Goal: Entertainment & Leisure: Consume media (video, audio)

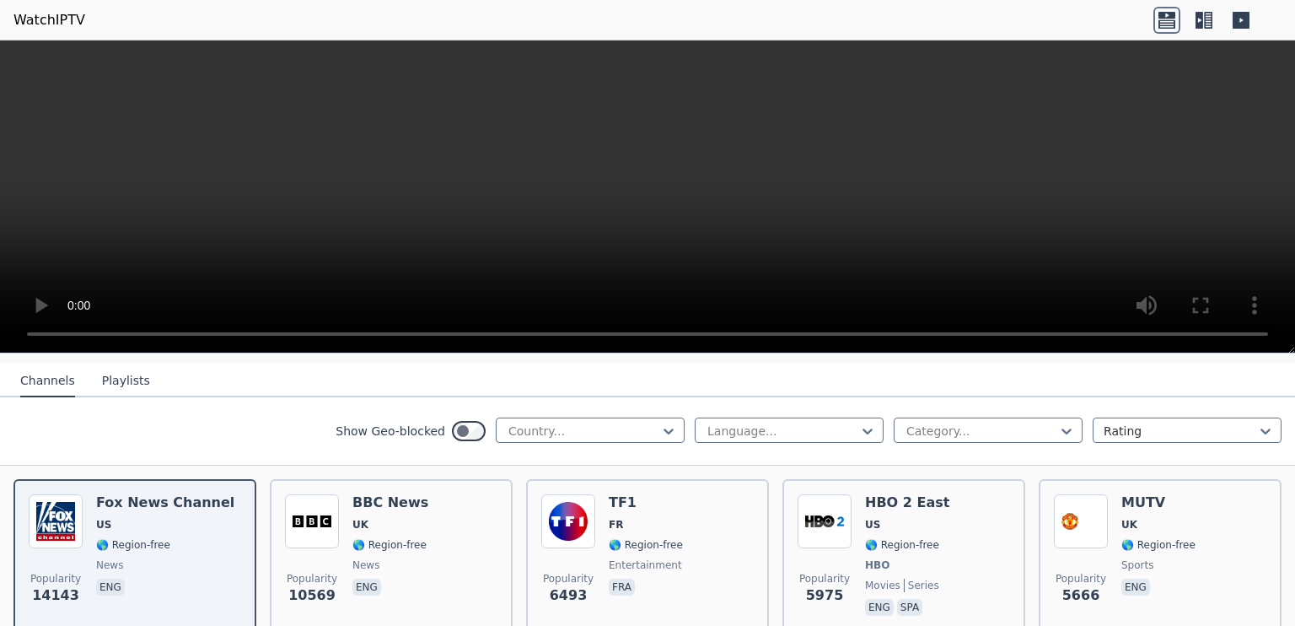
scroll to position [172, 0]
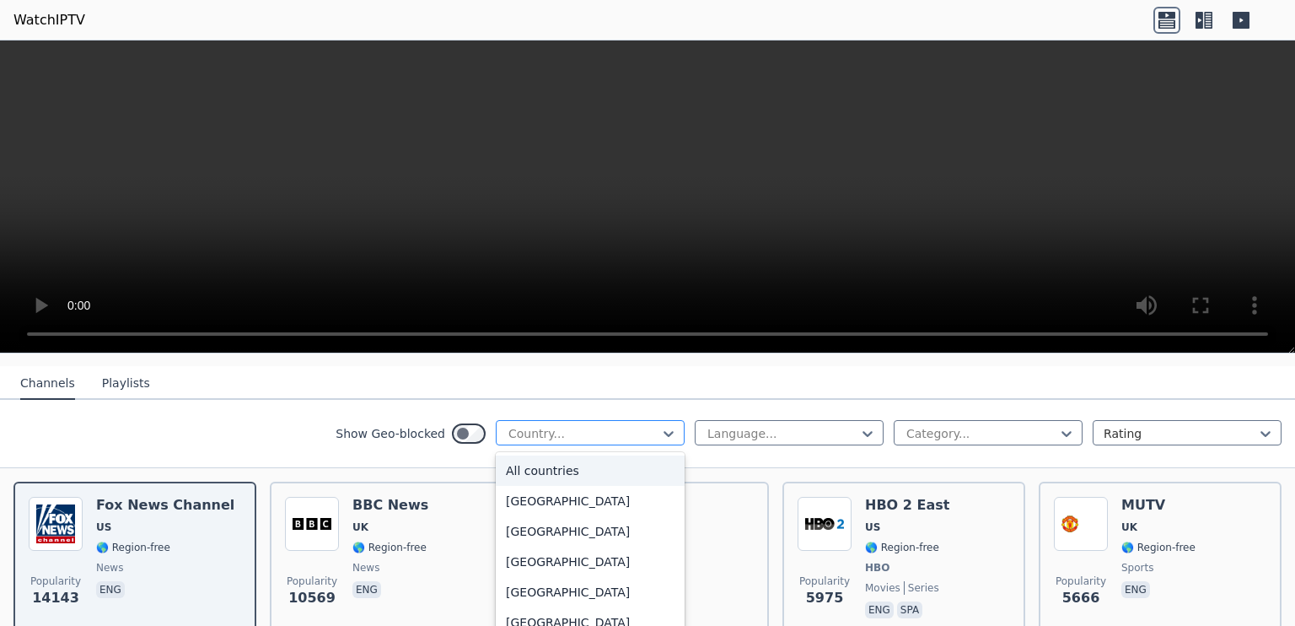
click at [624, 425] on div at bounding box center [583, 433] width 153 height 17
type input "******"
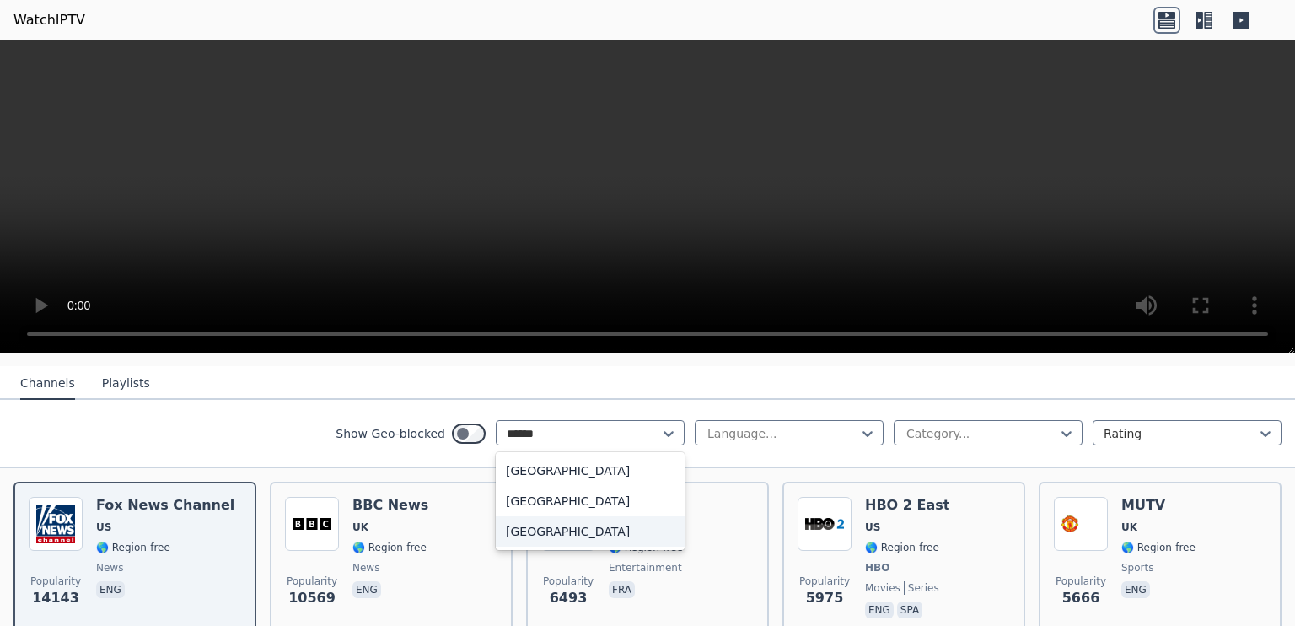
click at [550, 519] on div "[GEOGRAPHIC_DATA]" at bounding box center [590, 531] width 189 height 30
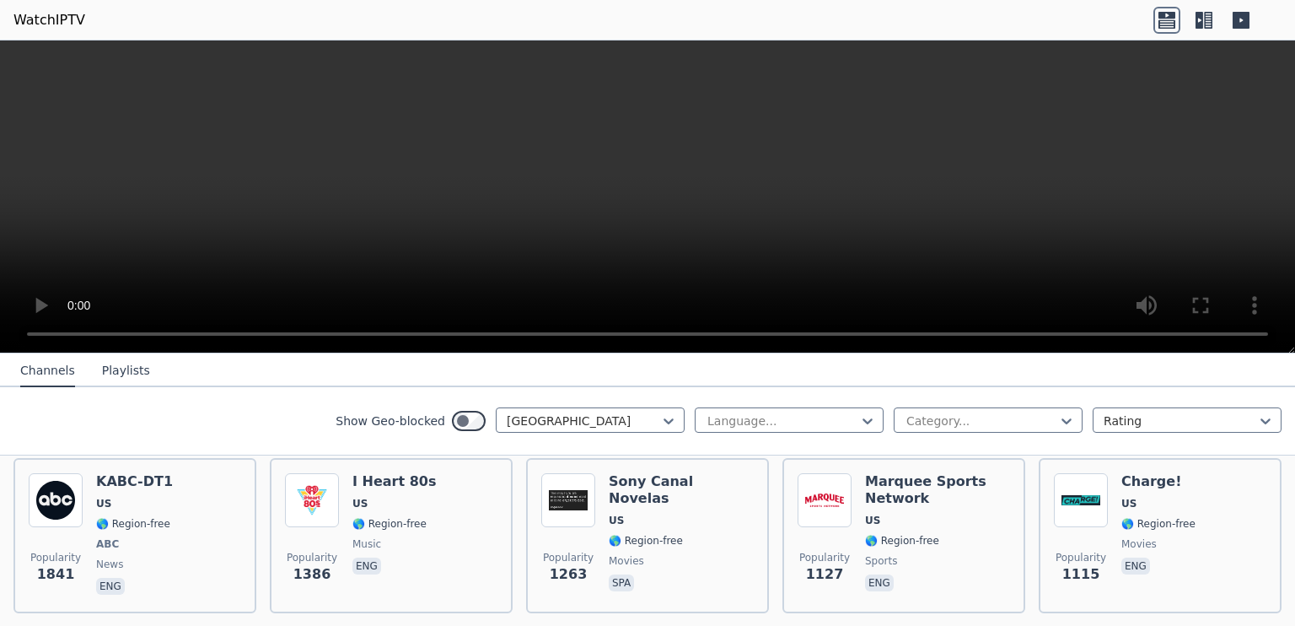
scroll to position [533, 0]
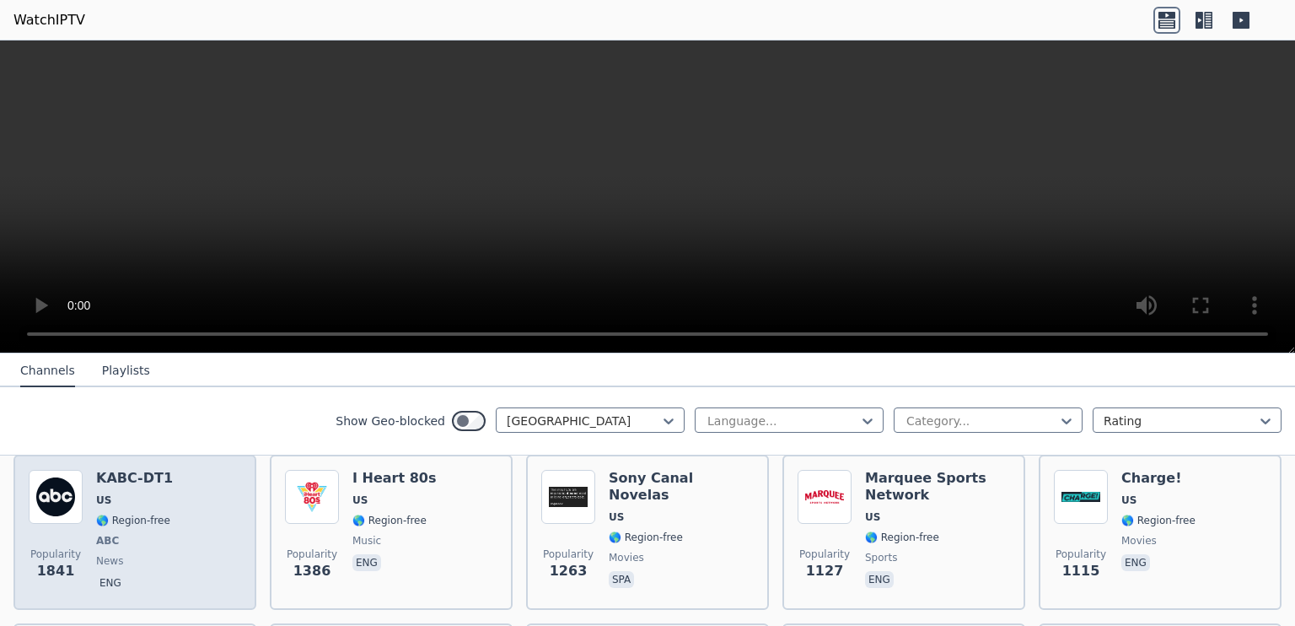
click at [177, 498] on div "Popularity 1841 KABC-DT1 US 🌎 Region-free ABC news eng" at bounding box center [135, 532] width 212 height 125
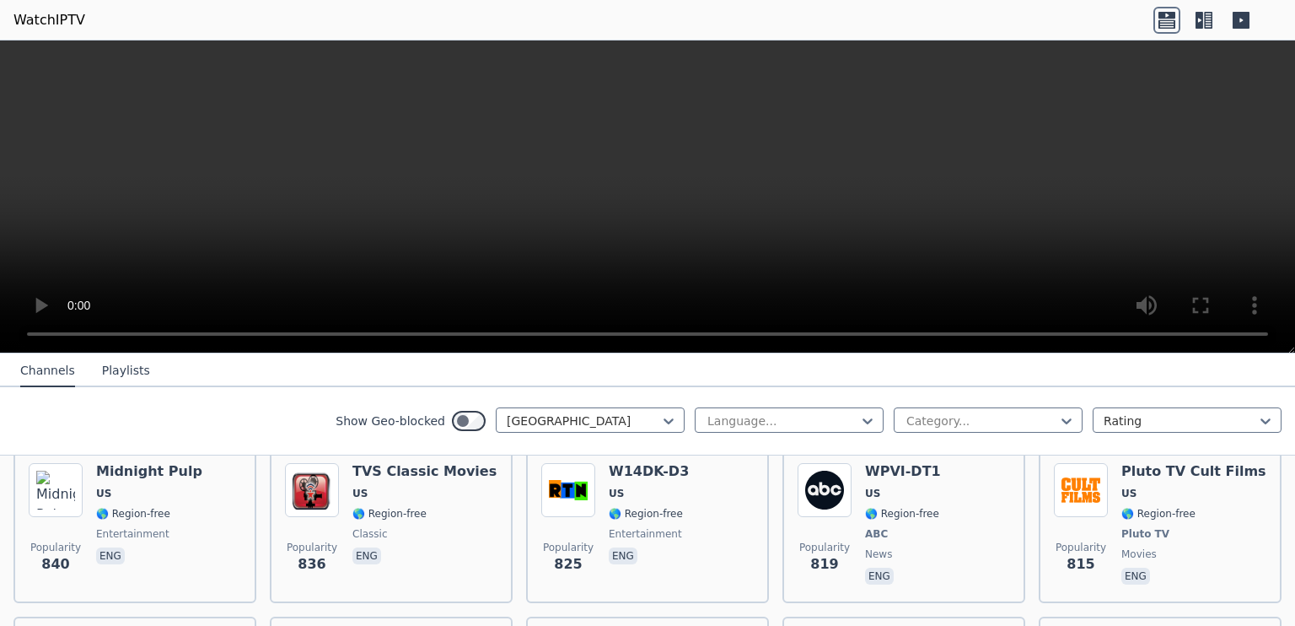
scroll to position [1007, 0]
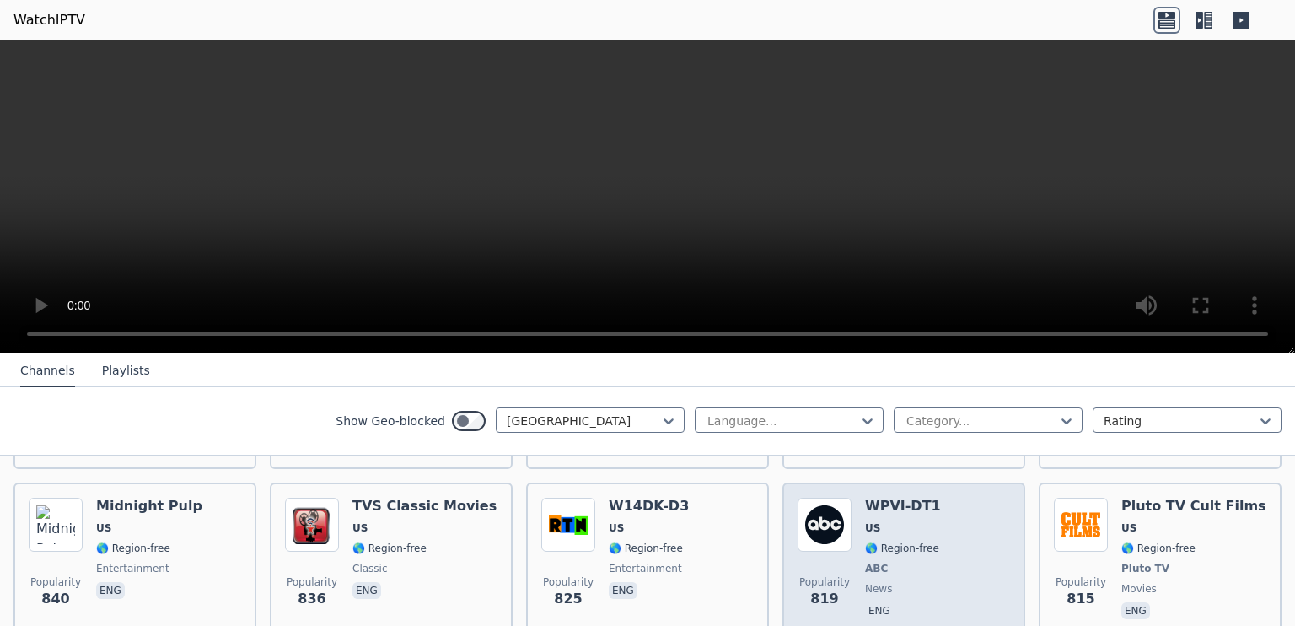
click at [905, 541] on span "🌎 Region-free" at bounding box center [902, 547] width 74 height 13
click at [887, 541] on span "🌎 Region-free" at bounding box center [902, 547] width 74 height 13
click at [851, 497] on div "Popularity 819 WPVI-DT1 US 🌎 Region-free ABC news eng" at bounding box center [904, 559] width 212 height 125
click at [836, 522] on img at bounding box center [825, 524] width 54 height 54
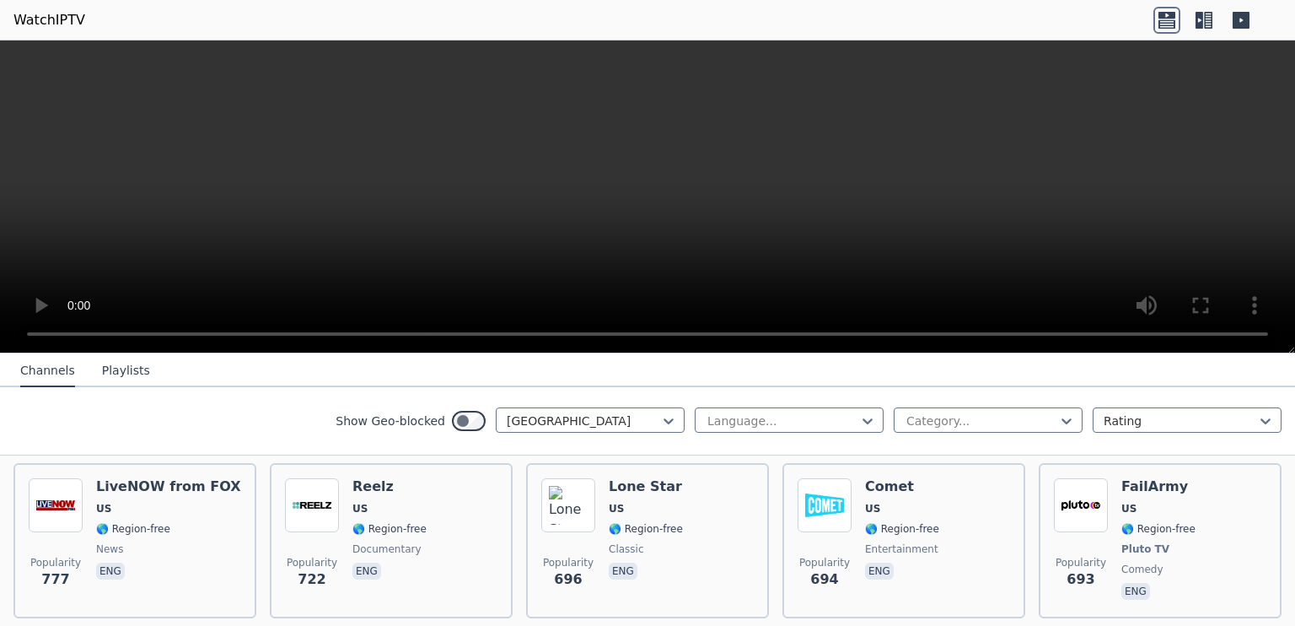
scroll to position [1199, 0]
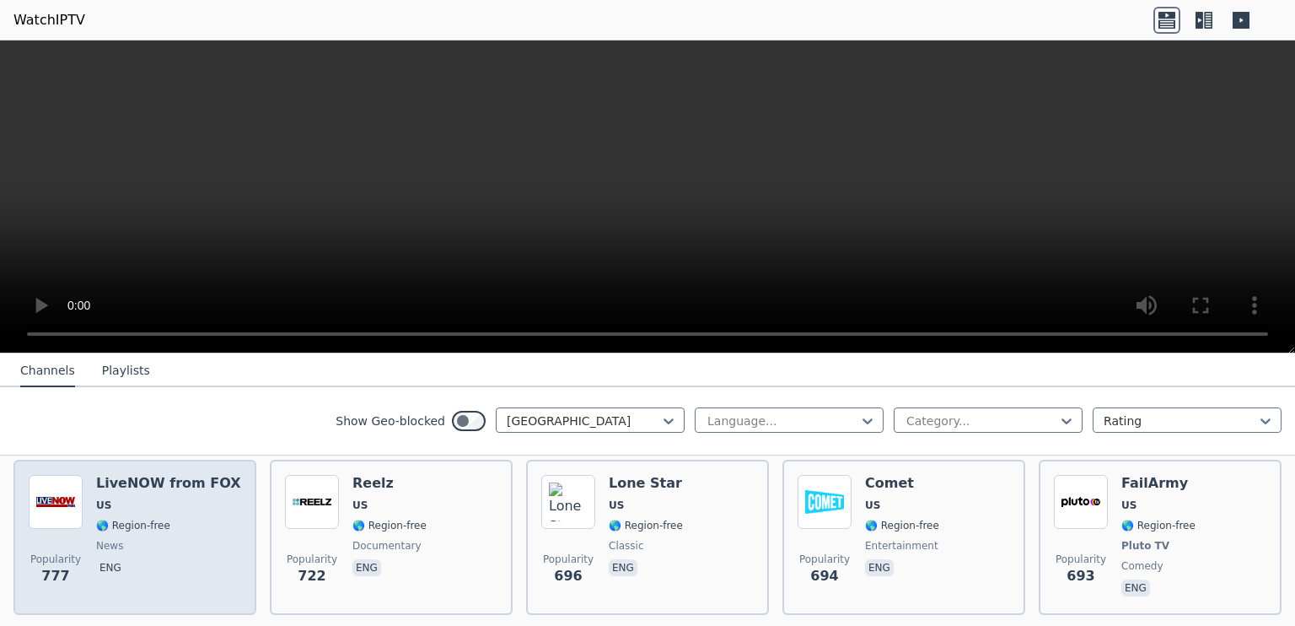
click at [187, 518] on span "🌎 Region-free" at bounding box center [168, 524] width 145 height 13
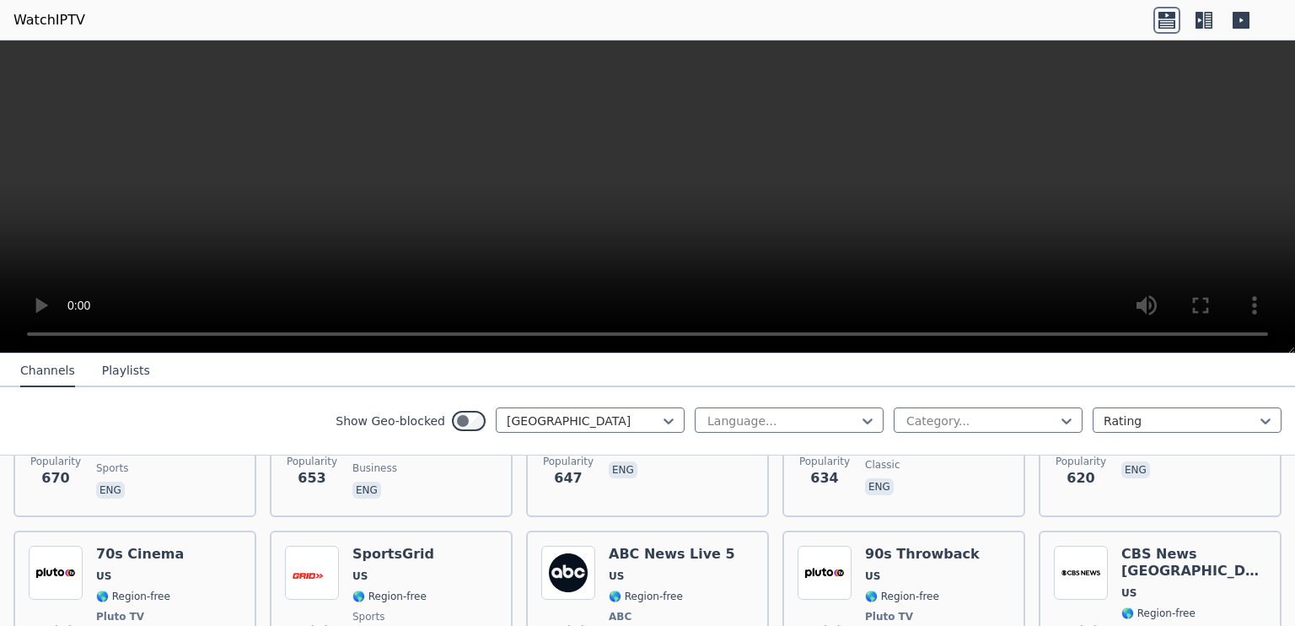
scroll to position [1534, 0]
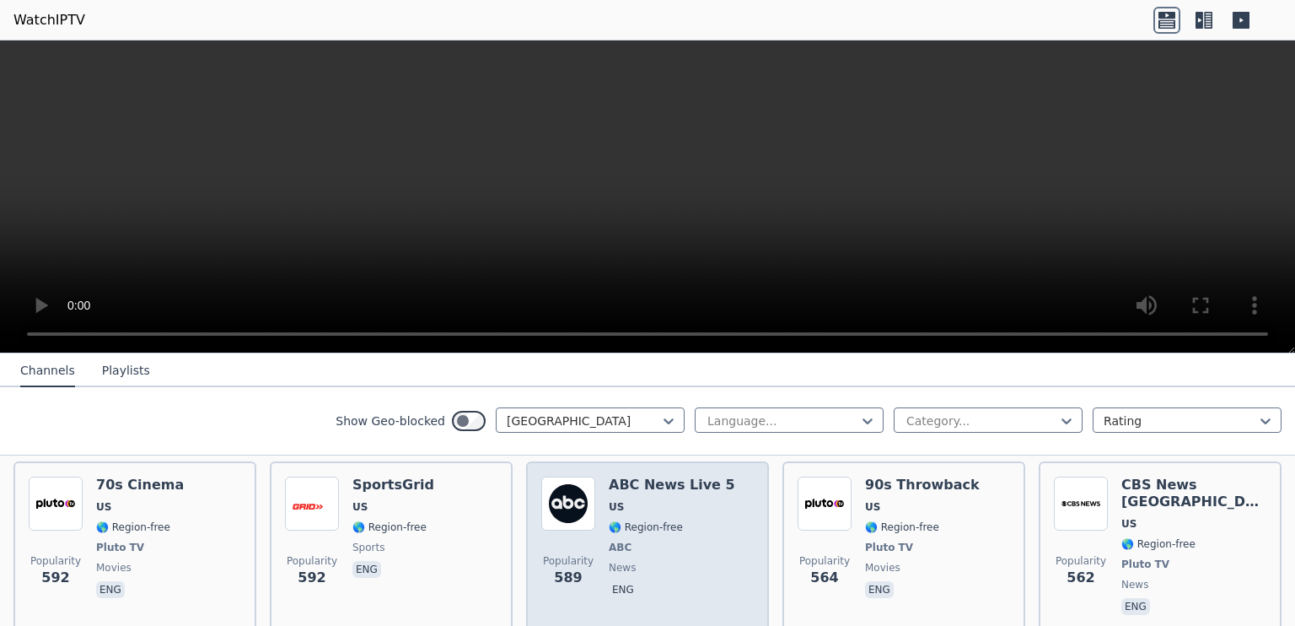
click at [658, 540] on span "ABC" at bounding box center [672, 546] width 126 height 13
click at [651, 540] on span "ABC" at bounding box center [672, 546] width 126 height 13
drag, startPoint x: 631, startPoint y: 508, endPoint x: 610, endPoint y: 516, distance: 22.4
click at [610, 516] on div "ABC News Live 5 US 🌎 Region-free ABC news eng" at bounding box center [672, 547] width 126 height 142
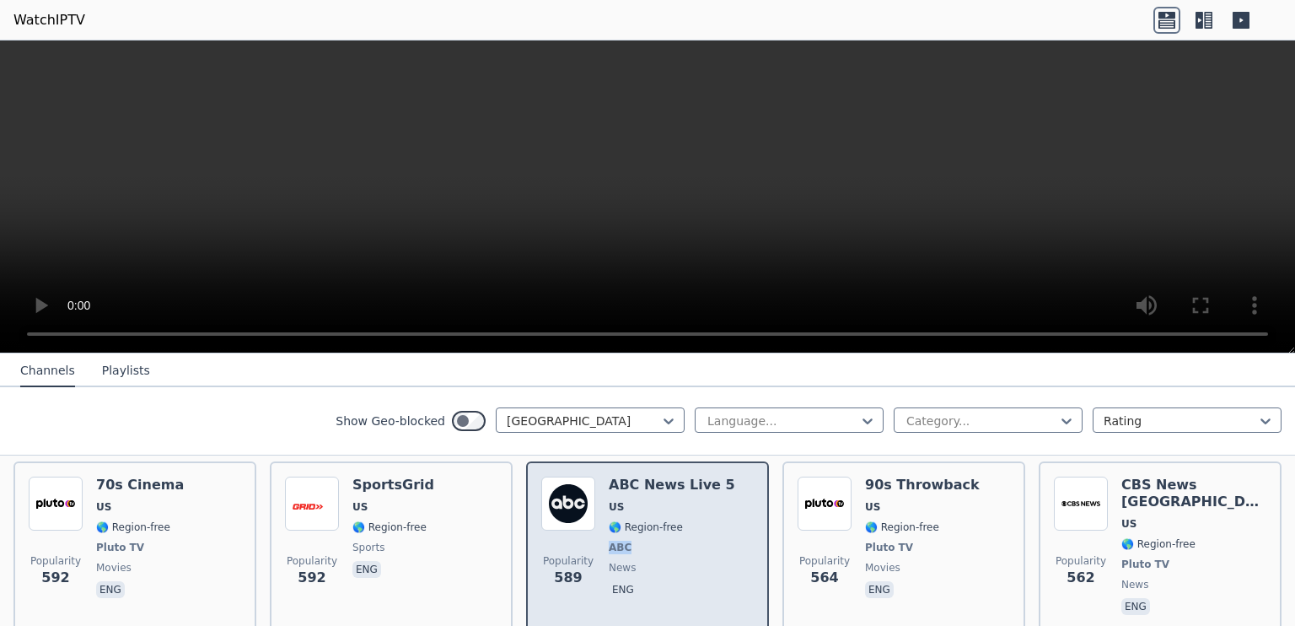
click at [610, 516] on div "ABC News Live 5 US 🌎 Region-free ABC news eng" at bounding box center [672, 547] width 126 height 142
click at [648, 500] on span "US" at bounding box center [672, 506] width 126 height 13
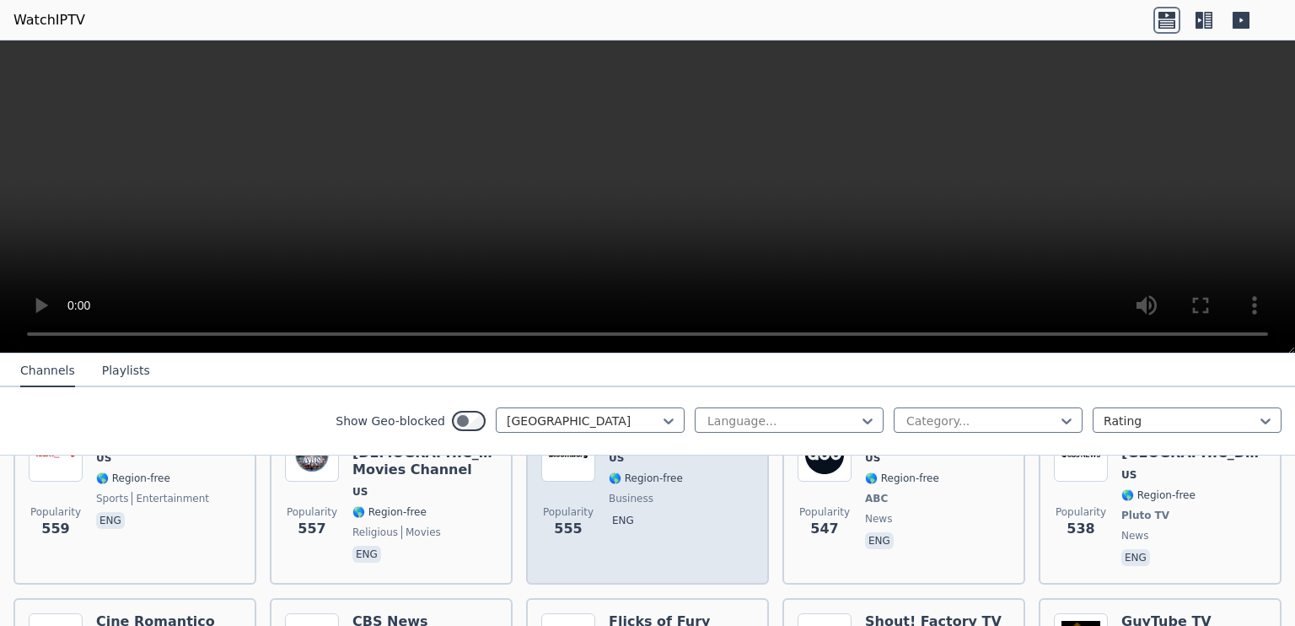
scroll to position [1767, 0]
click at [635, 504] on div "Bloomberg TV US 🌎 Region-free business eng" at bounding box center [662, 500] width 107 height 142
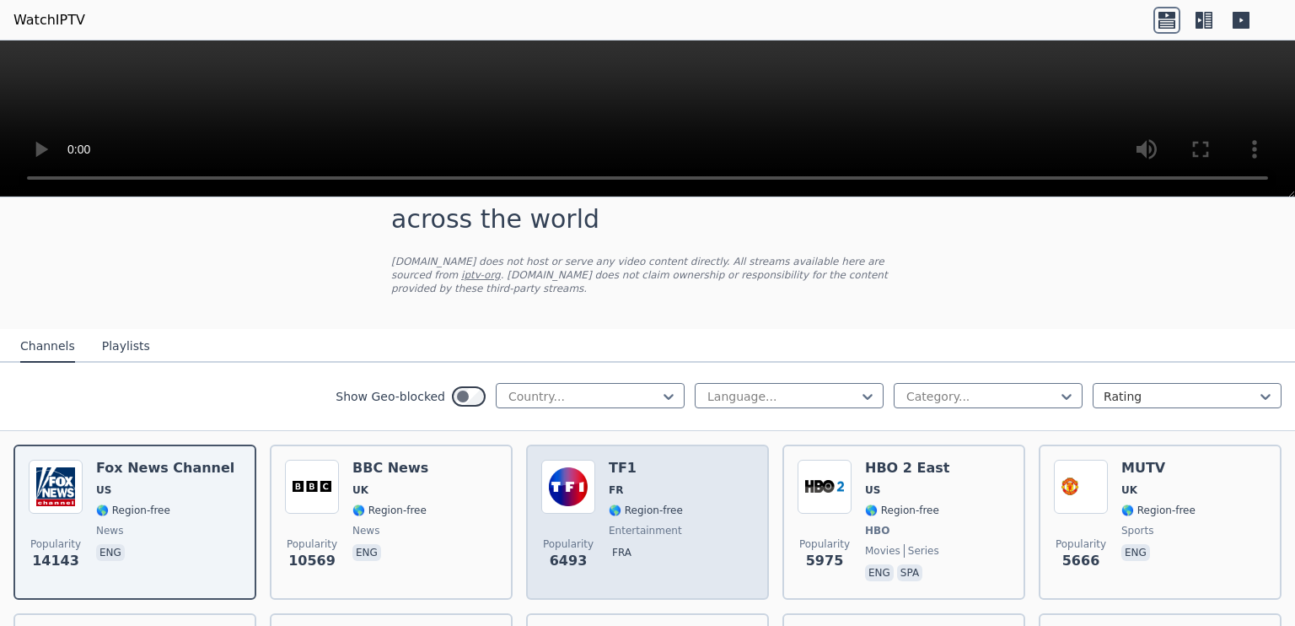
scroll to position [20, 0]
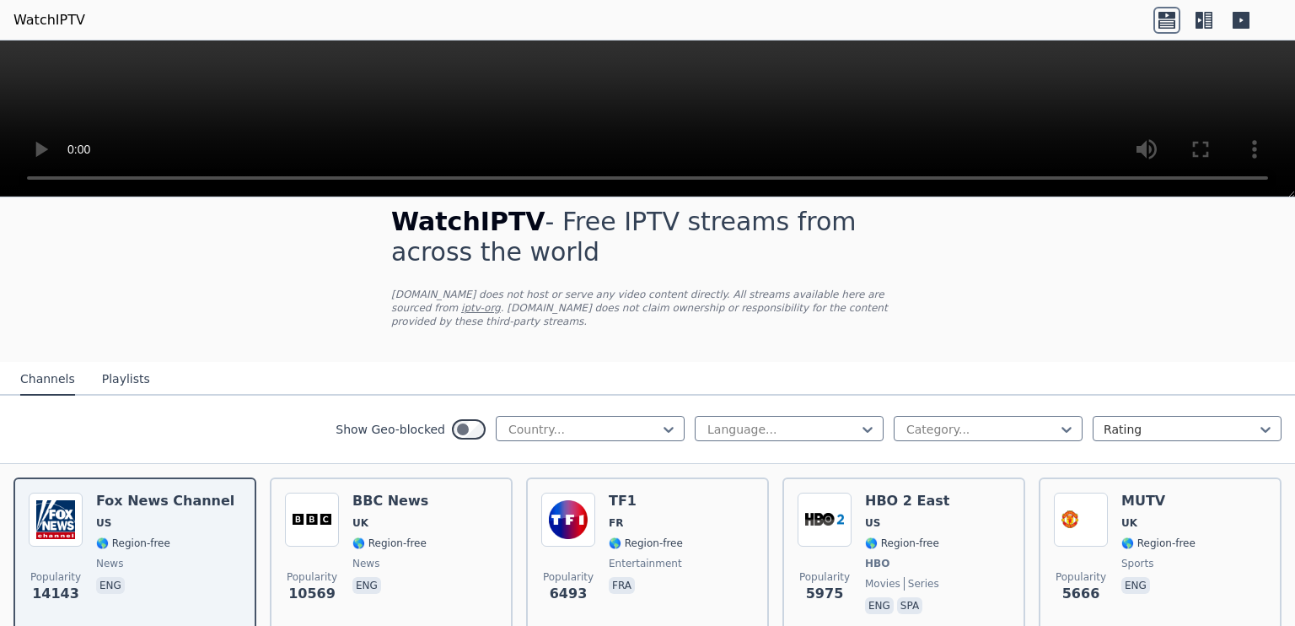
click at [884, 85] on video at bounding box center [647, 118] width 1295 height 157
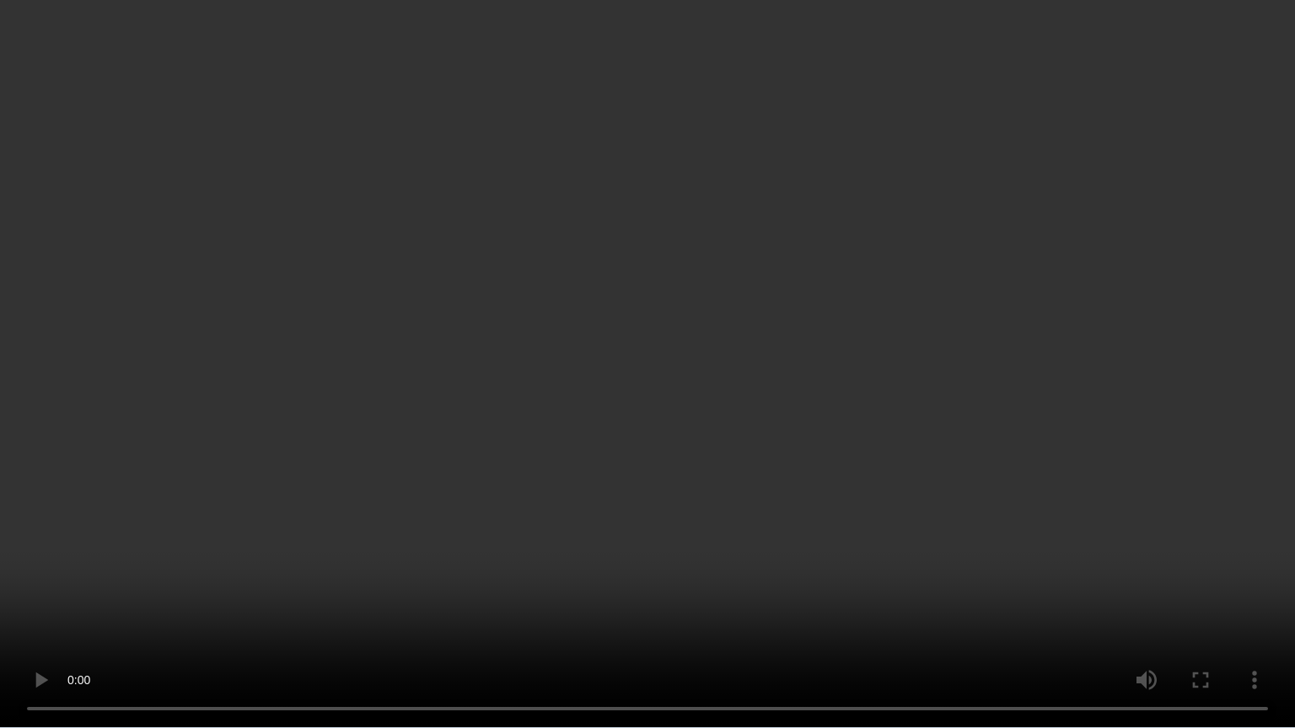
click at [921, 406] on video at bounding box center [647, 364] width 1295 height 728
click at [921, 479] on video at bounding box center [647, 364] width 1295 height 728
click at [857, 317] on video at bounding box center [647, 364] width 1295 height 728
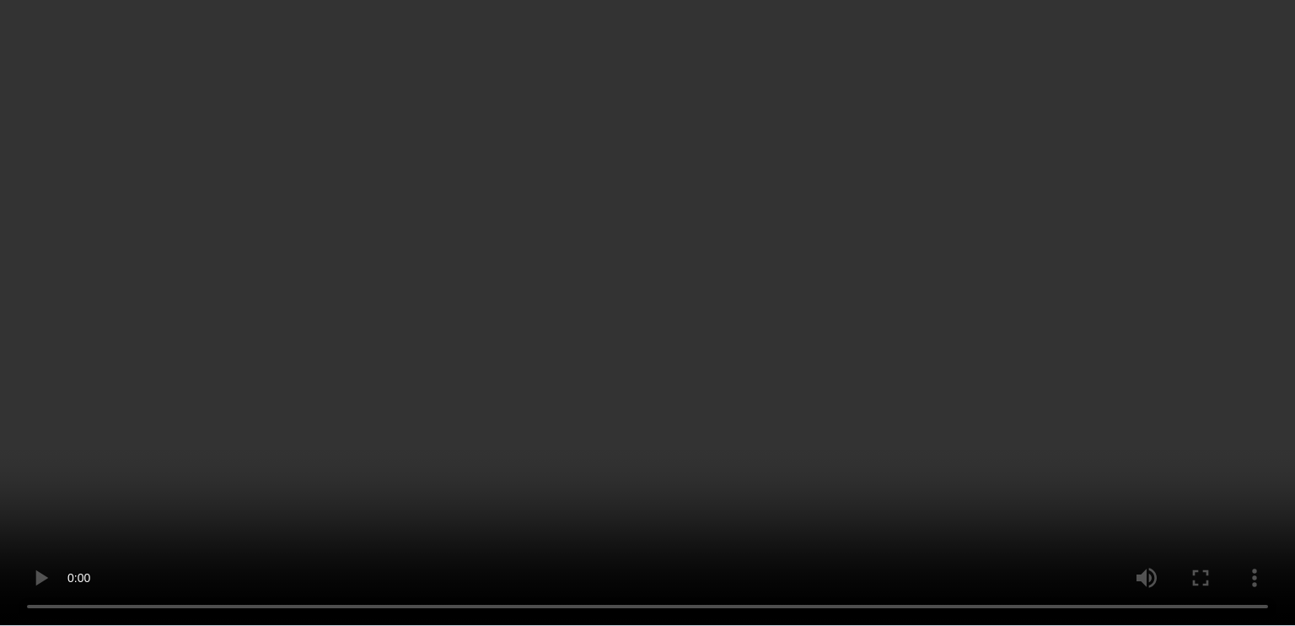
scroll to position [116, 0]
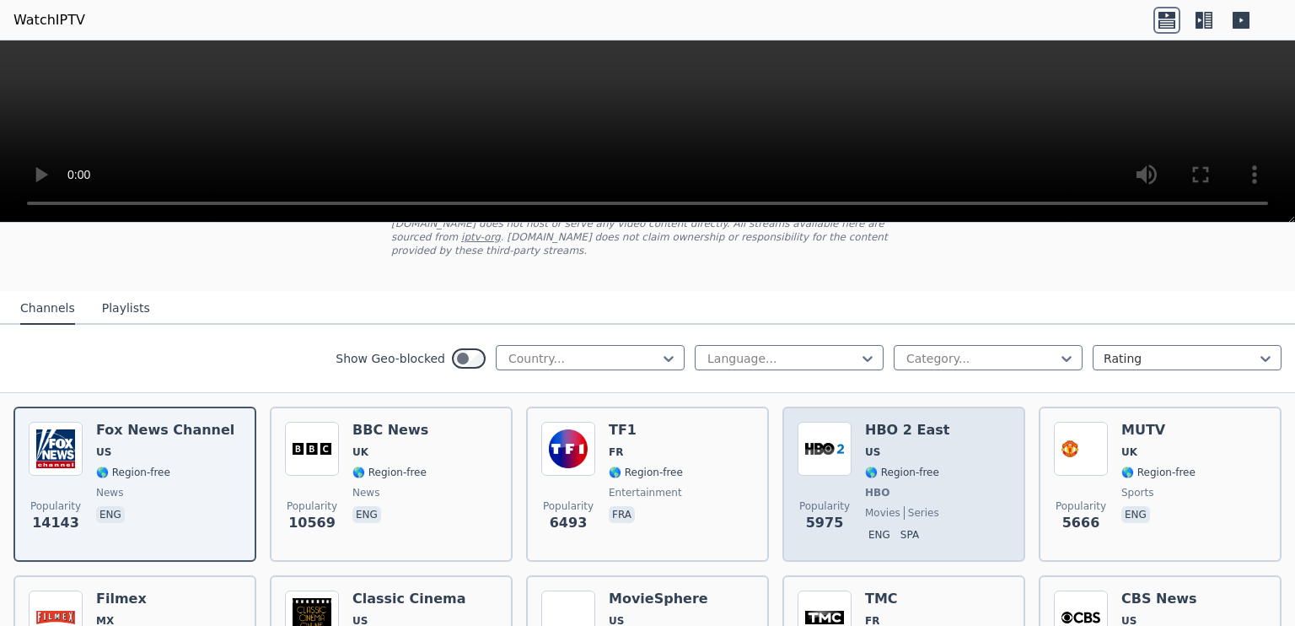
click at [888, 445] on span "US" at bounding box center [907, 451] width 84 height 13
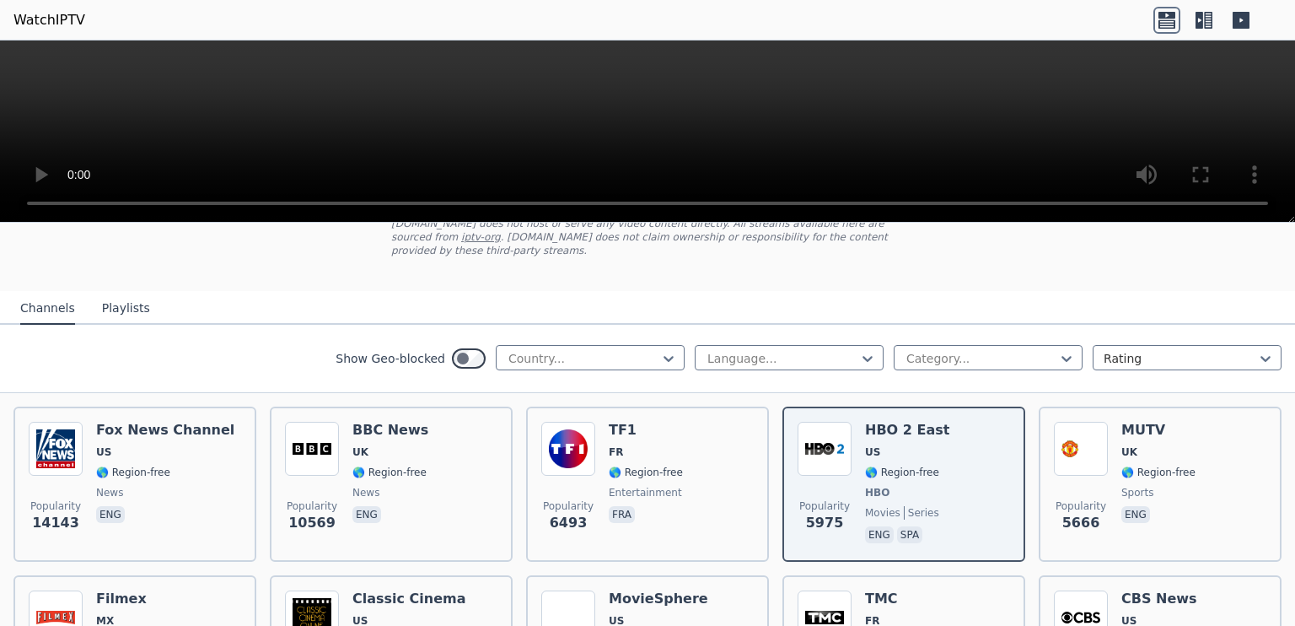
click at [610, 234] on p "WatchIPTV.xyz does not host or serve any video content directly. All streams av…" at bounding box center [647, 237] width 513 height 40
click at [265, 142] on video at bounding box center [647, 131] width 1295 height 182
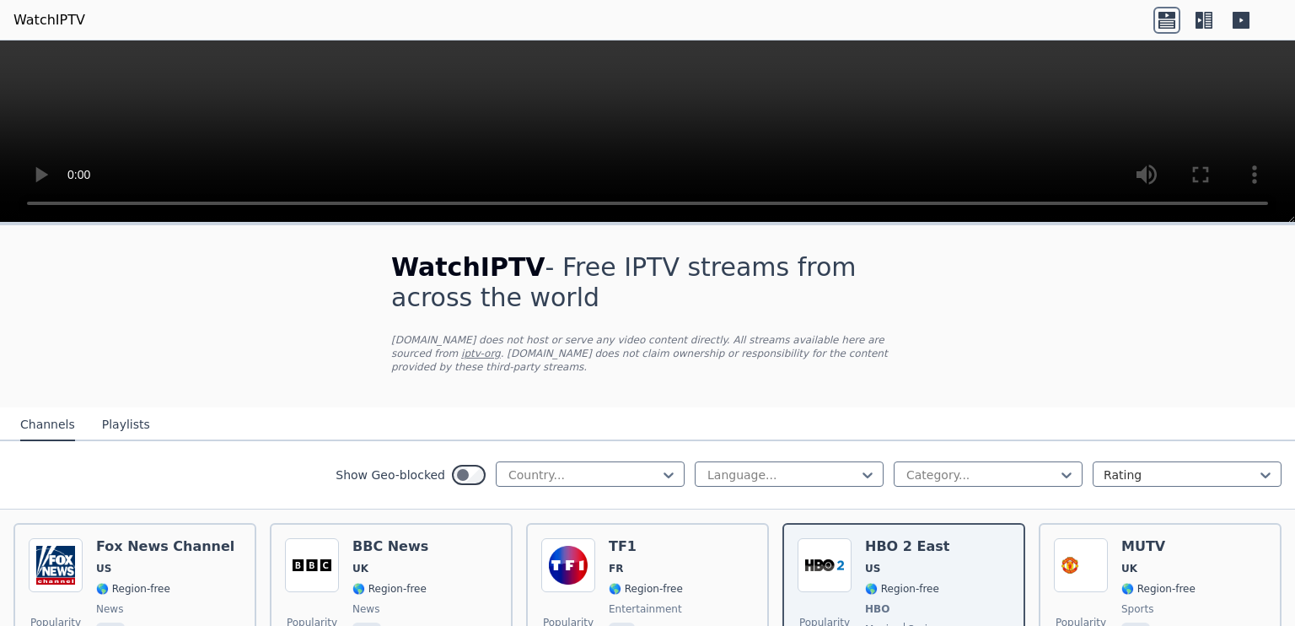
click at [668, 124] on video at bounding box center [647, 131] width 1295 height 182
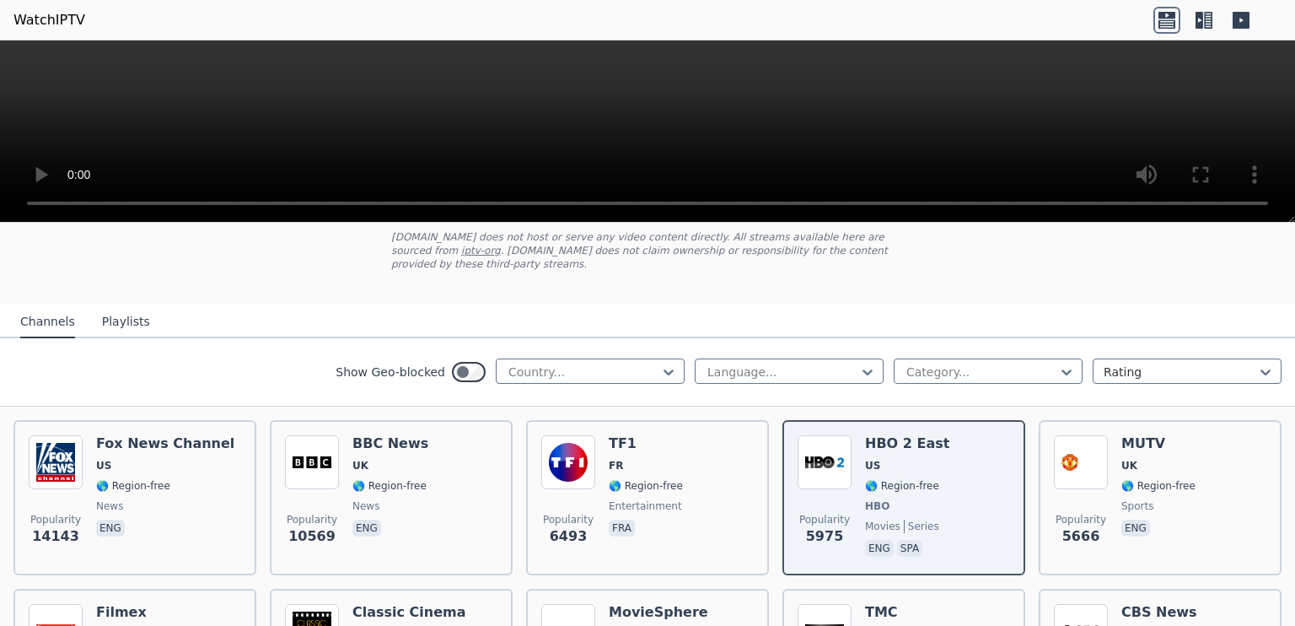
scroll to position [104, 0]
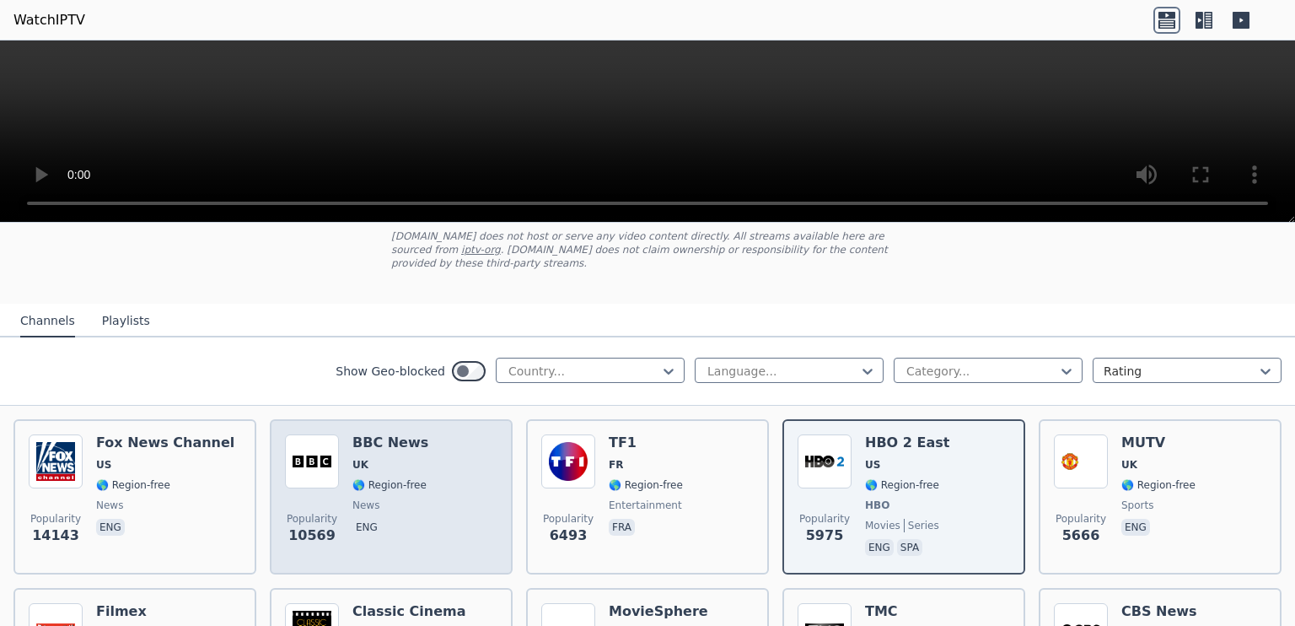
click at [422, 454] on div "Popularity 10569 BBC News UK 🌎 Region-free news eng" at bounding box center [391, 496] width 212 height 125
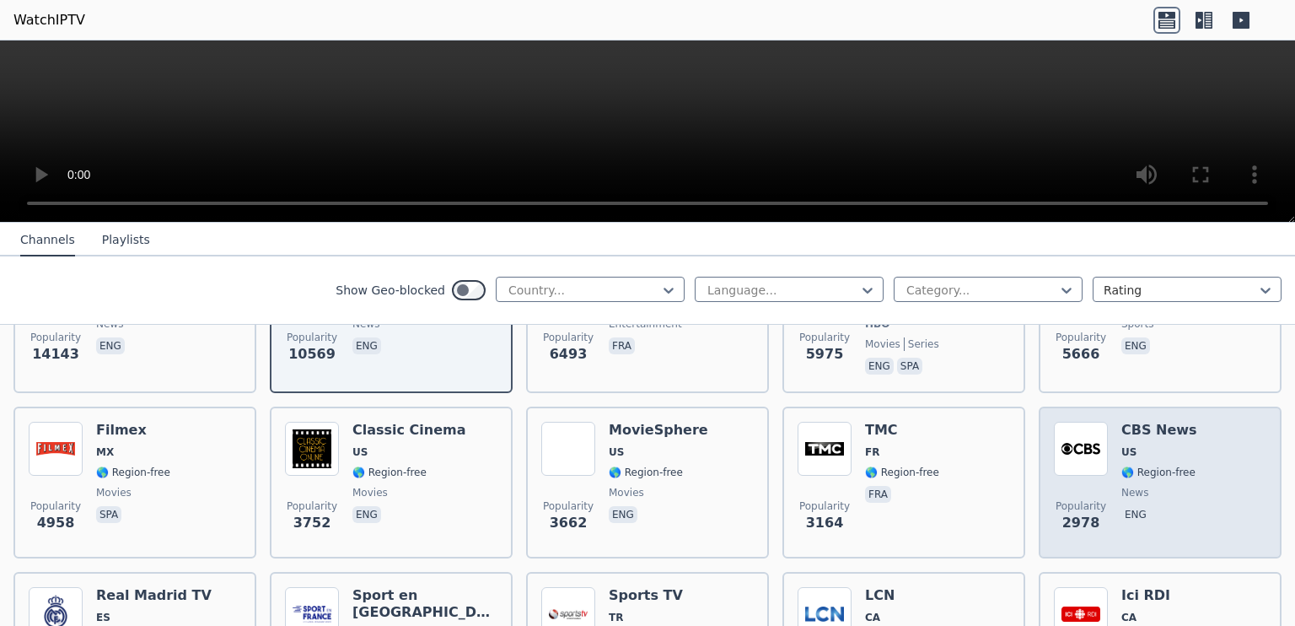
scroll to position [283, 0]
click at [1127, 447] on span "US" at bounding box center [1159, 453] width 76 height 13
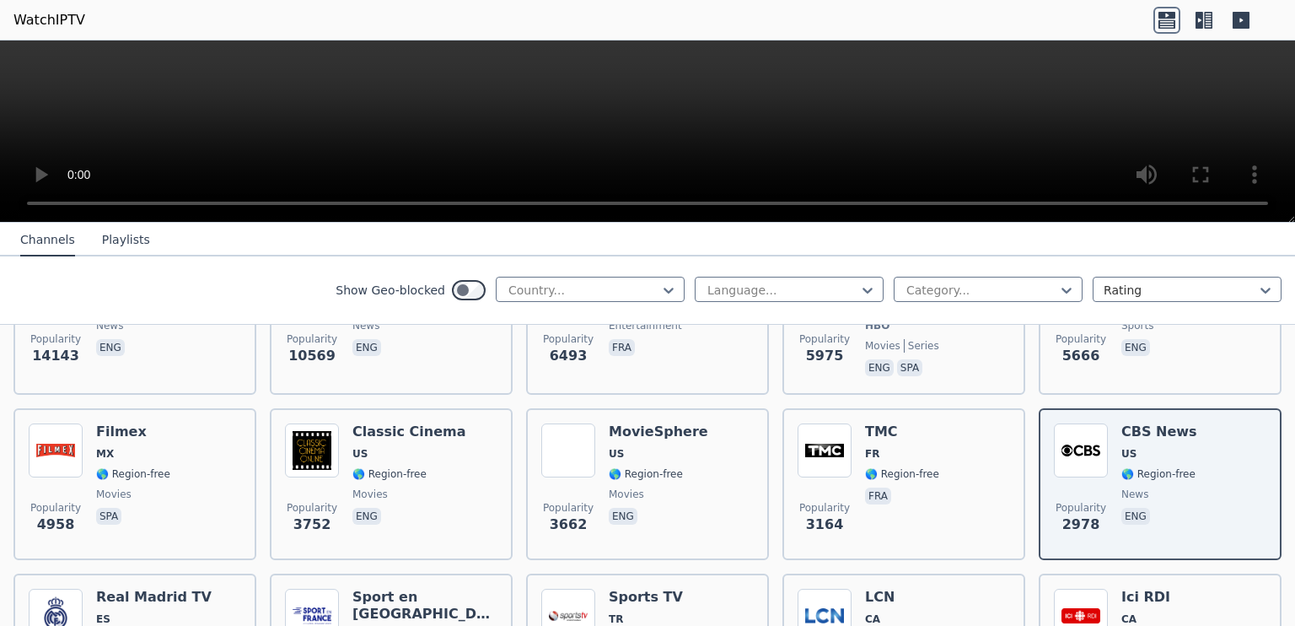
drag, startPoint x: 1086, startPoint y: 441, endPoint x: 632, endPoint y: 114, distance: 559.2
click at [632, 114] on video at bounding box center [647, 131] width 1295 height 182
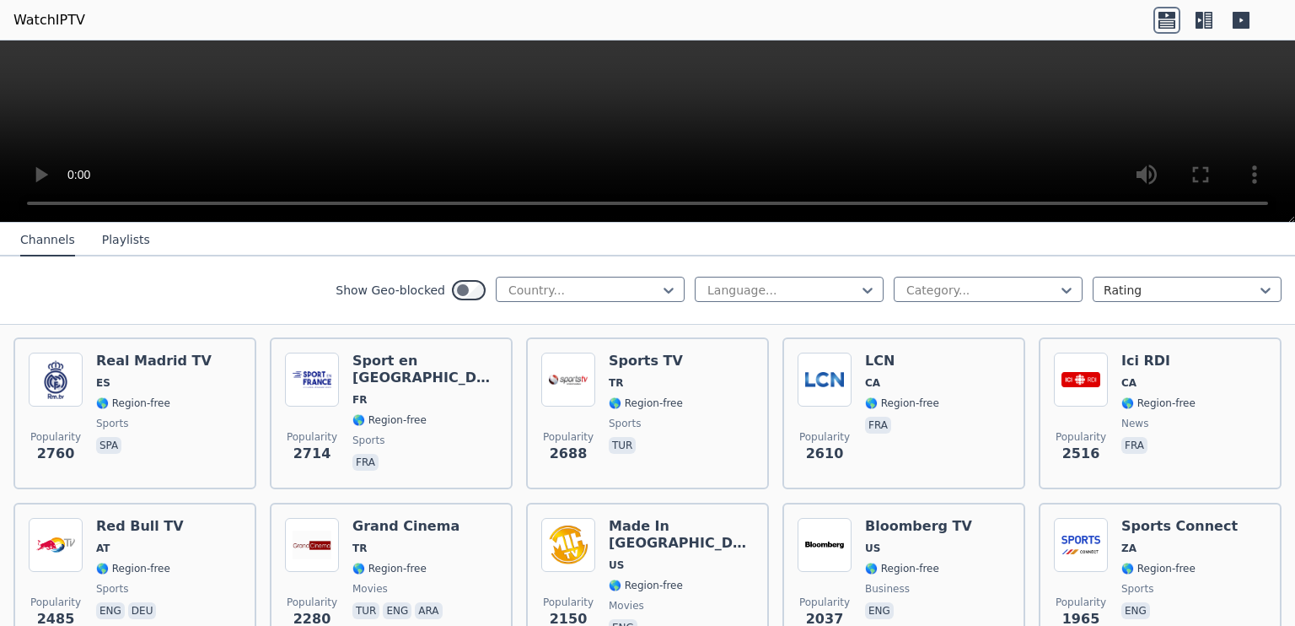
scroll to position [519, 0]
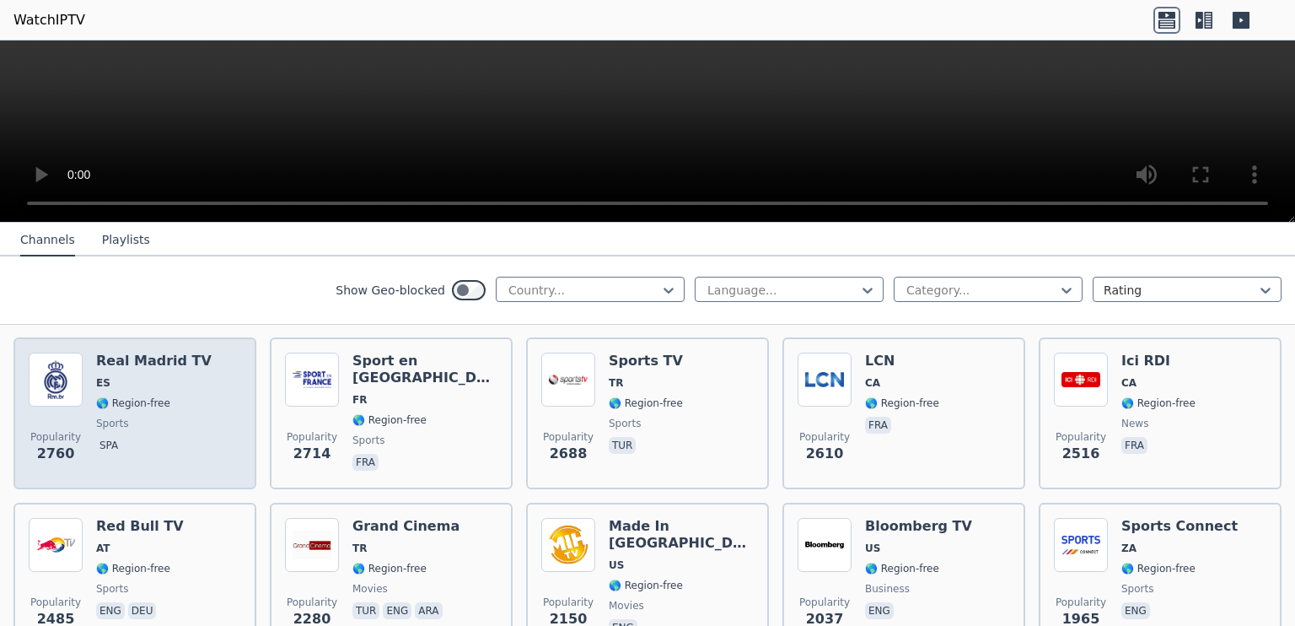
click at [146, 396] on span "🌎 Region-free" at bounding box center [133, 402] width 74 height 13
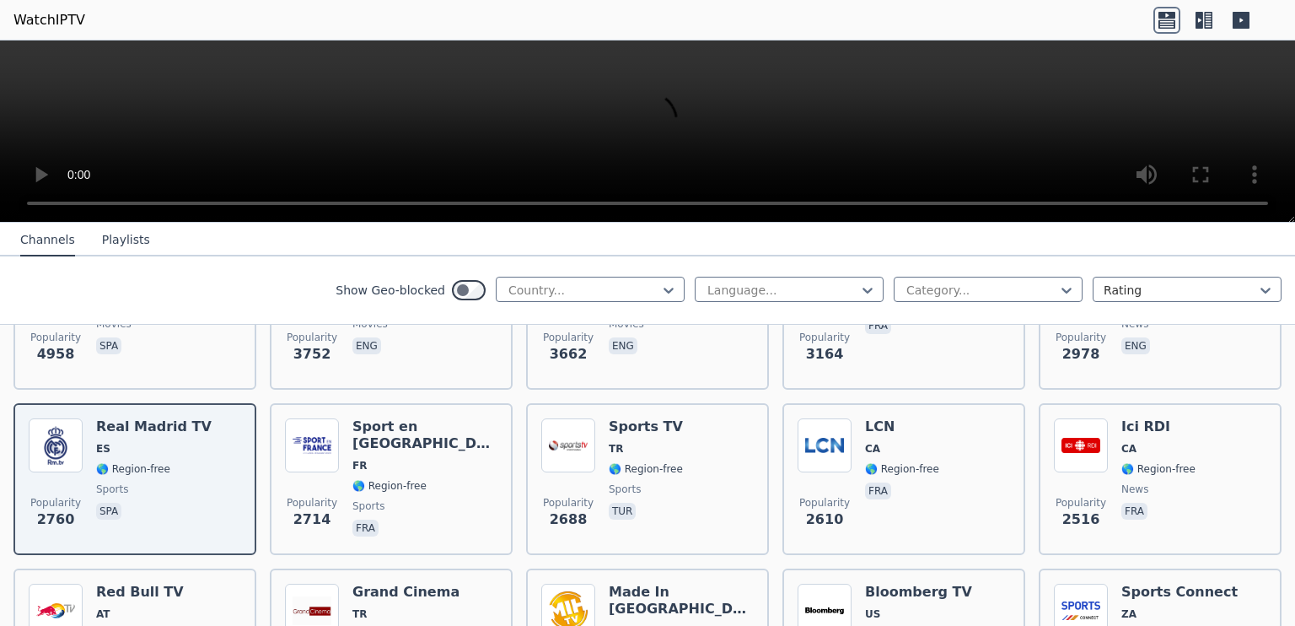
scroll to position [438, 0]
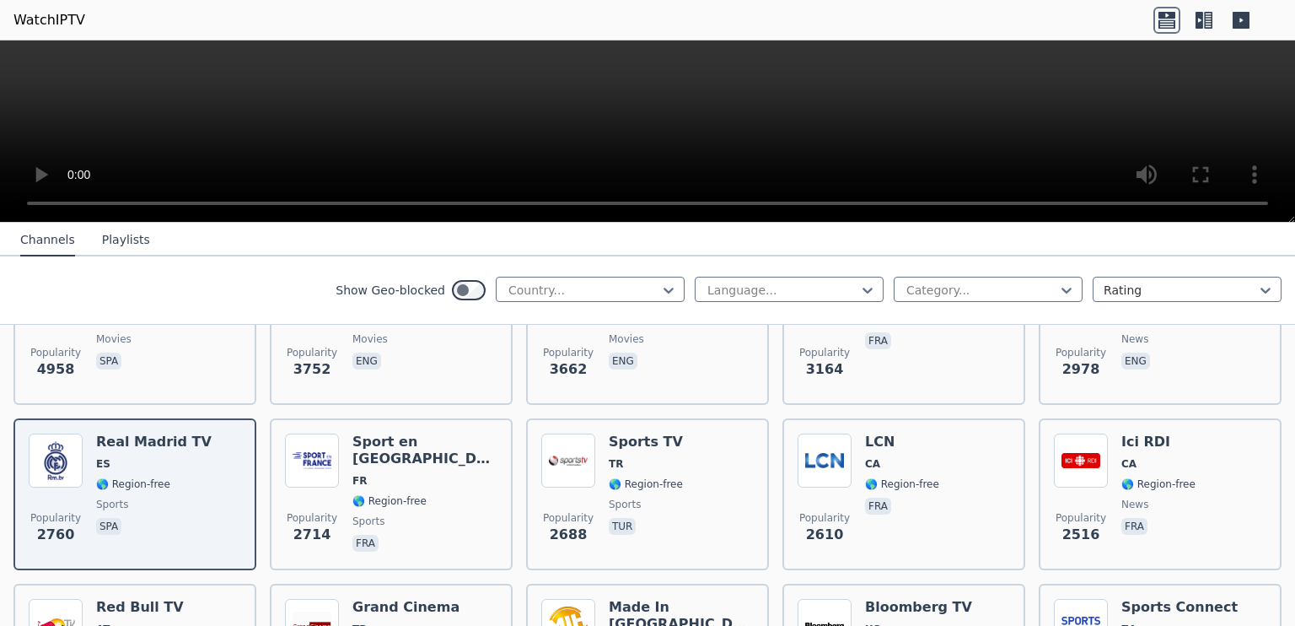
click at [725, 144] on video at bounding box center [647, 131] width 1295 height 182
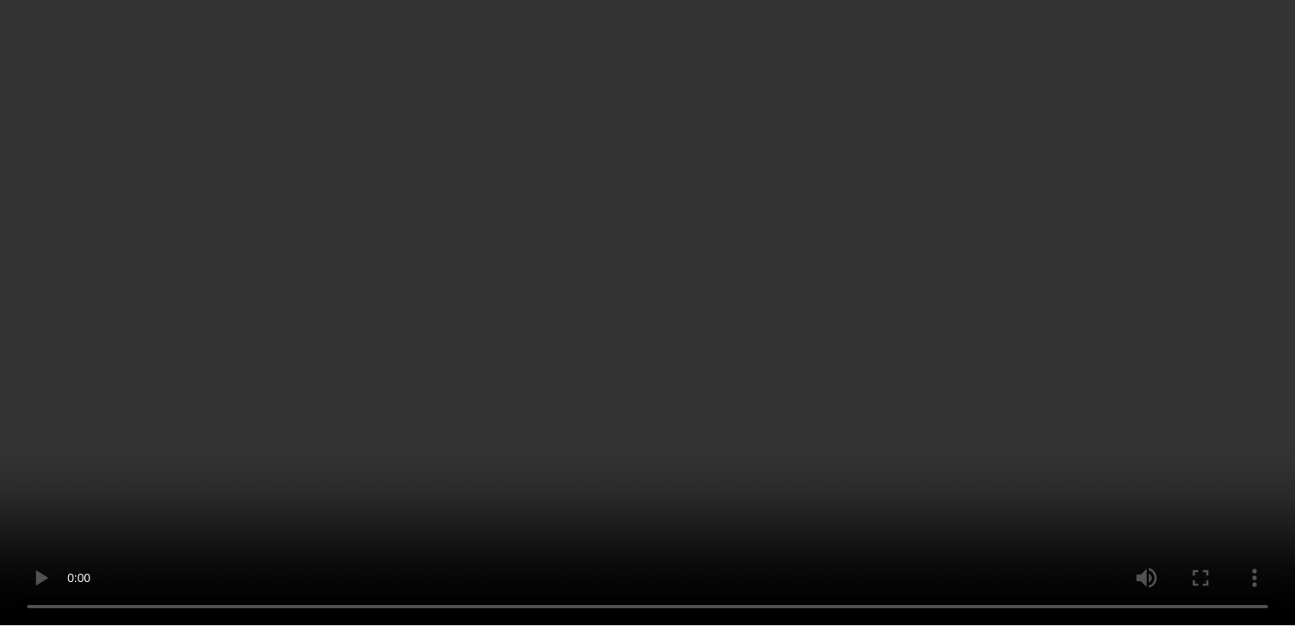
scroll to position [341, 0]
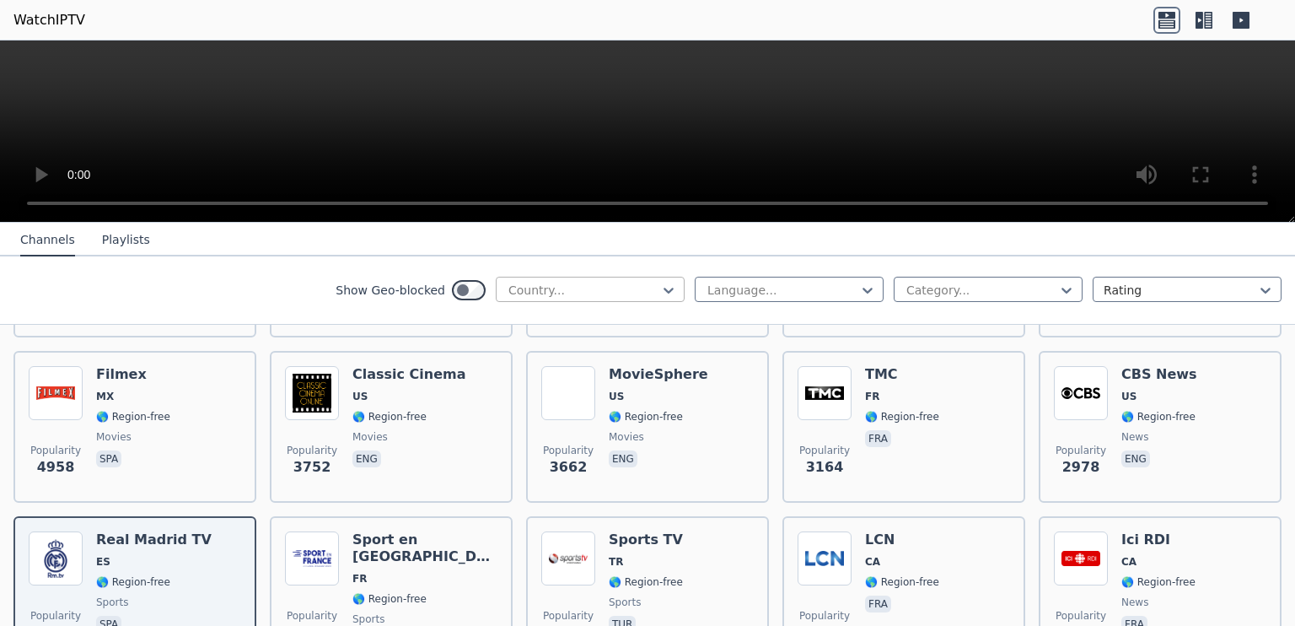
drag, startPoint x: 594, startPoint y: 302, endPoint x: 594, endPoint y: 289, distance: 12.7
click at [594, 289] on div "Show Geo-blocked Country..." at bounding box center [510, 290] width 349 height 27
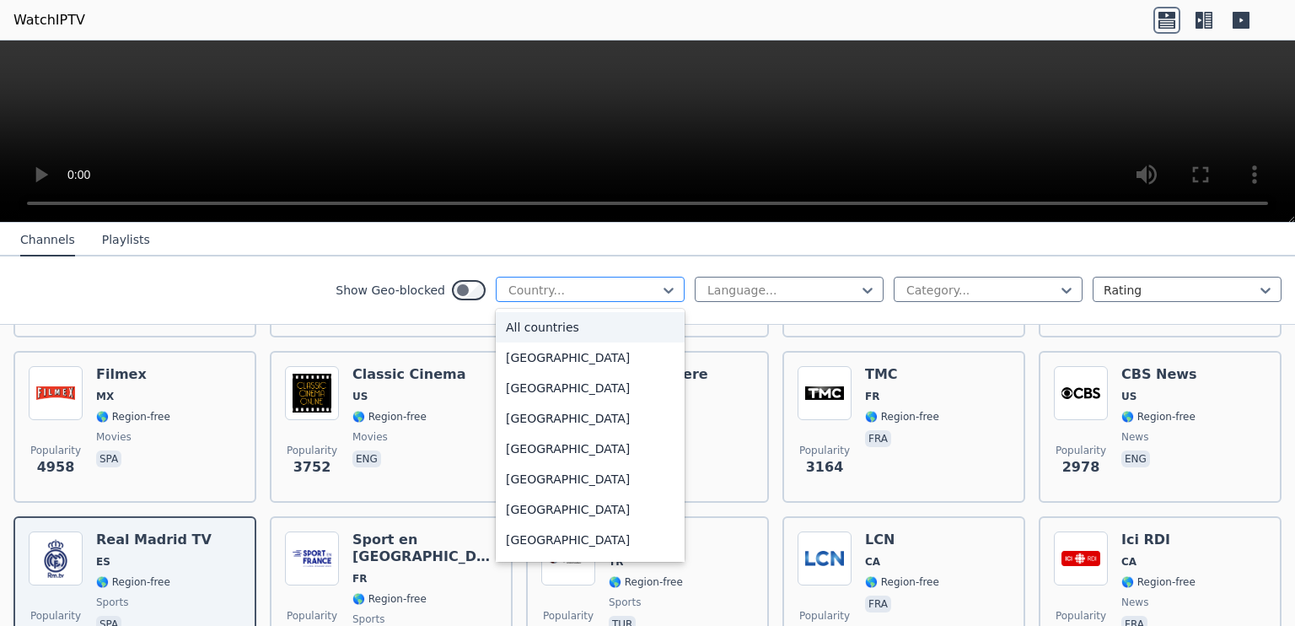
click at [594, 289] on div at bounding box center [583, 290] width 153 height 17
click at [507, 283] on div at bounding box center [583, 290] width 153 height 17
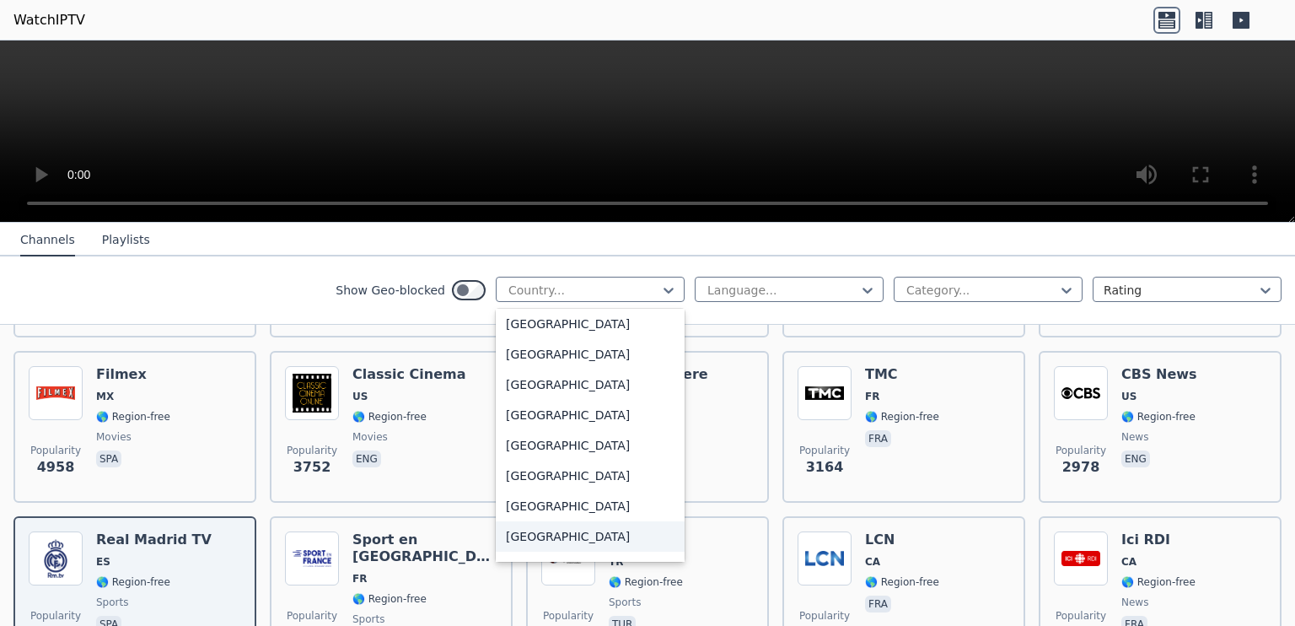
scroll to position [5938, 0]
click at [540, 359] on div "[GEOGRAPHIC_DATA]" at bounding box center [590, 354] width 189 height 30
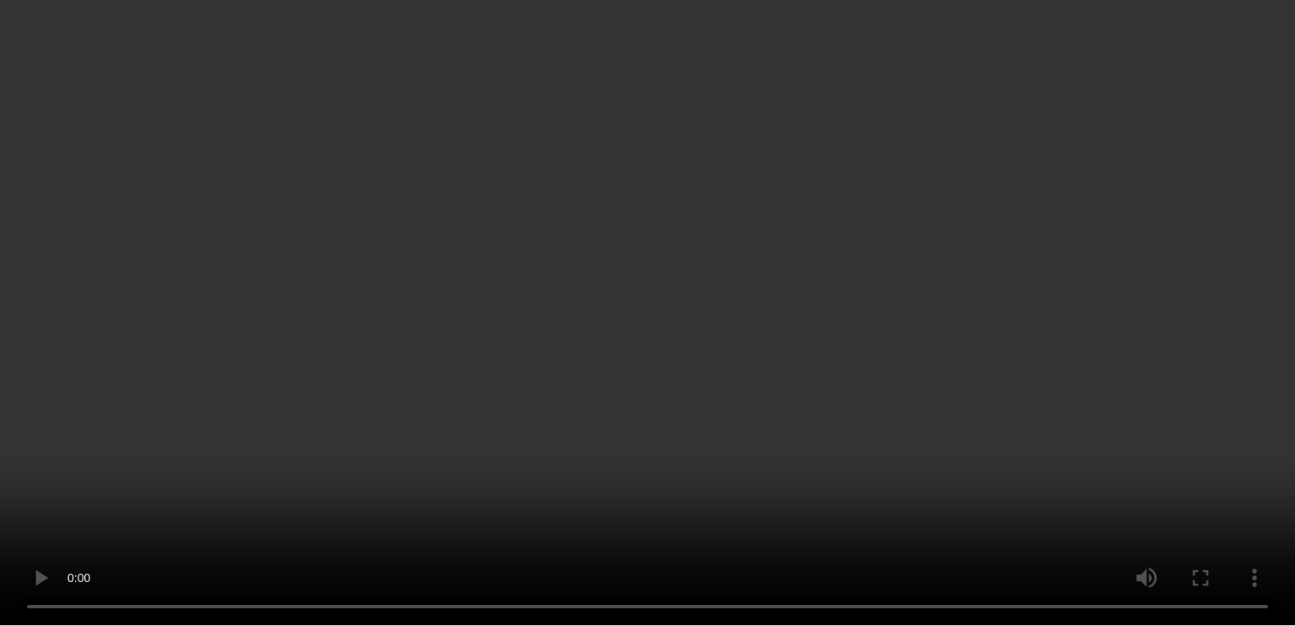
scroll to position [32, 0]
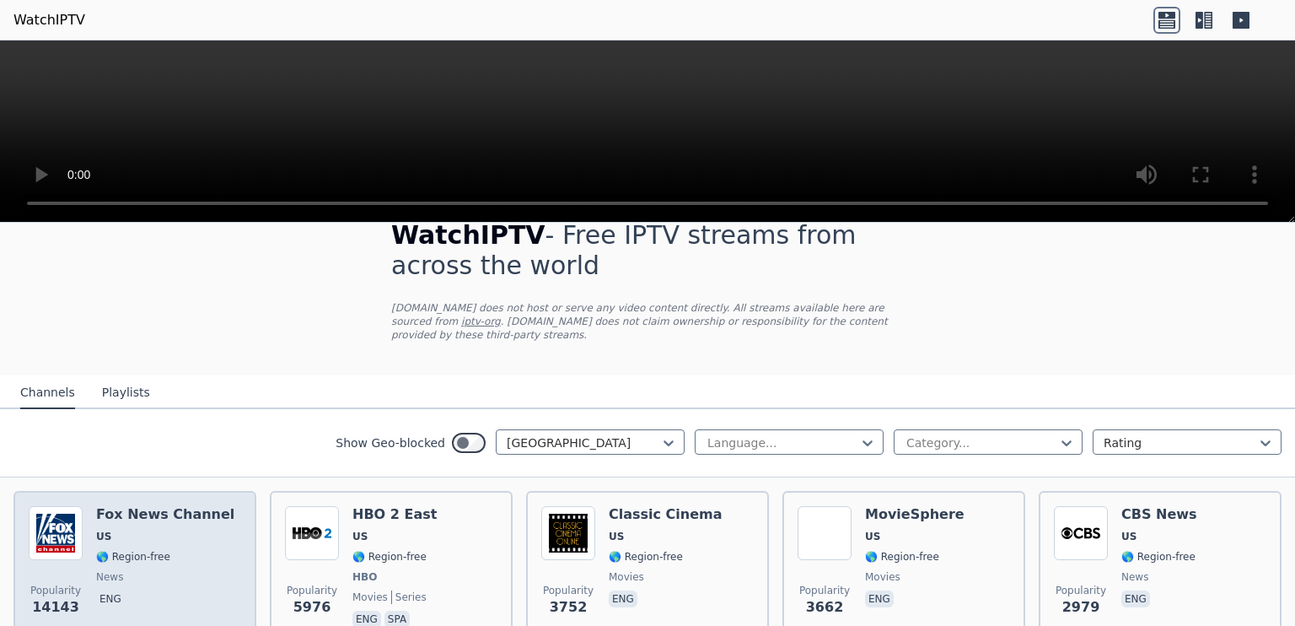
click at [161, 529] on span "US" at bounding box center [165, 535] width 138 height 13
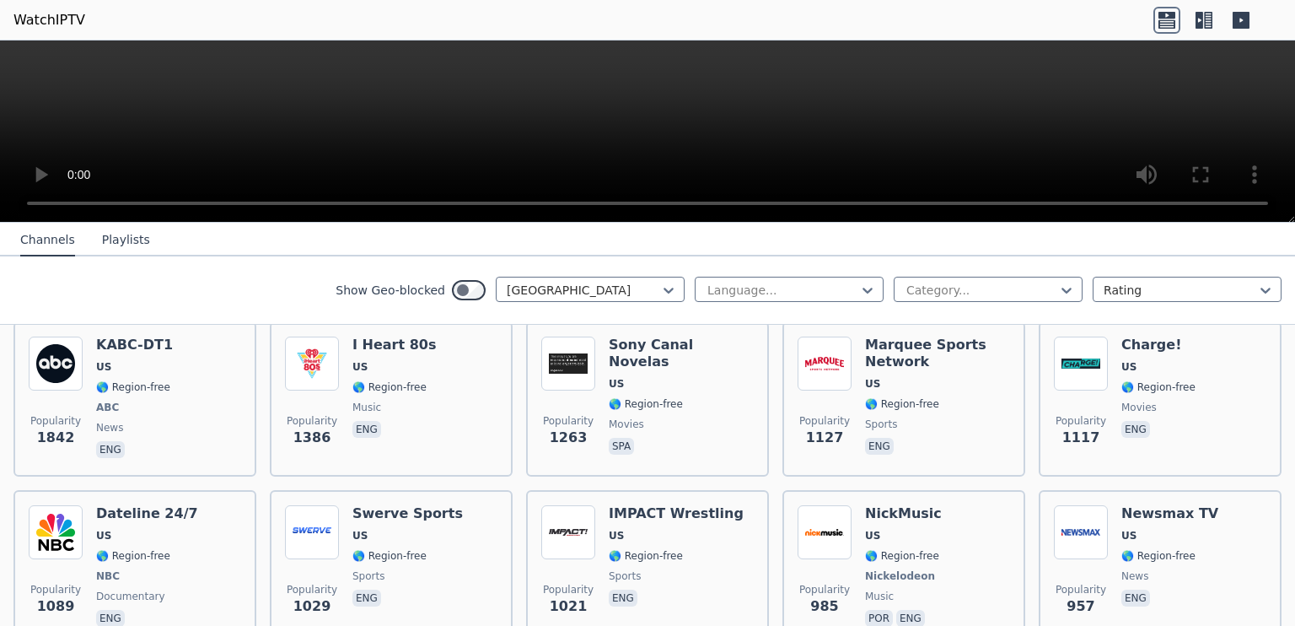
scroll to position [516, 0]
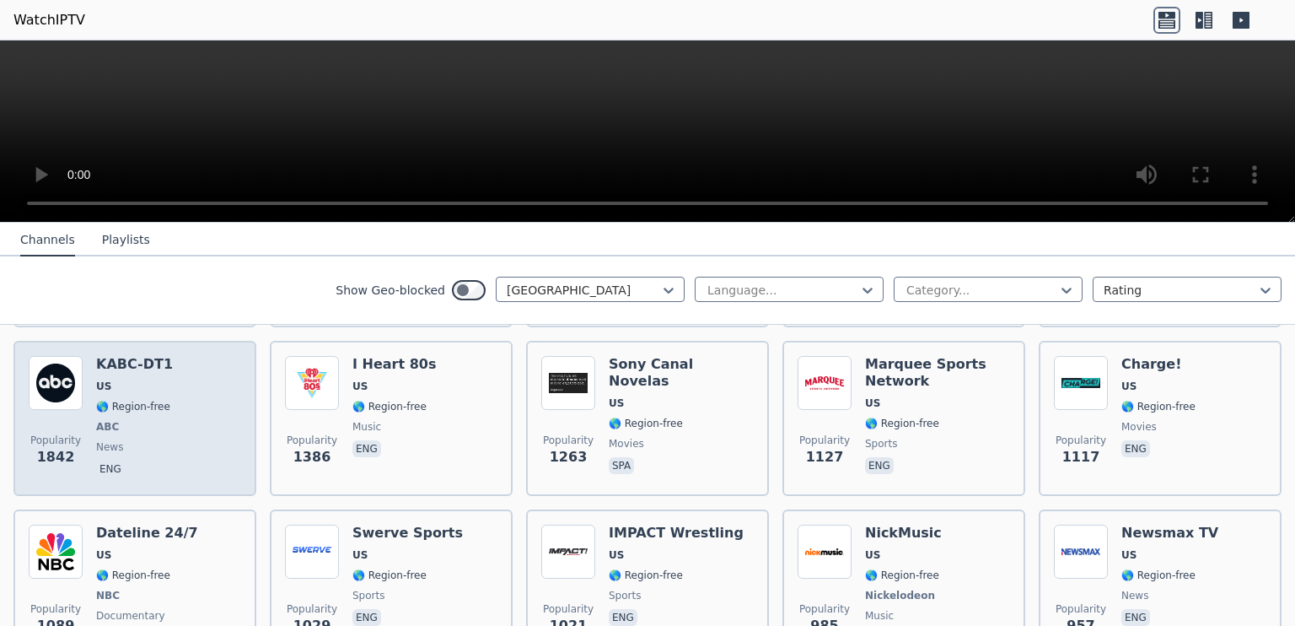
click at [164, 389] on div "Popularity 1842 KABC-DT1 US 🌎 Region-free ABC news eng" at bounding box center [135, 418] width 212 height 125
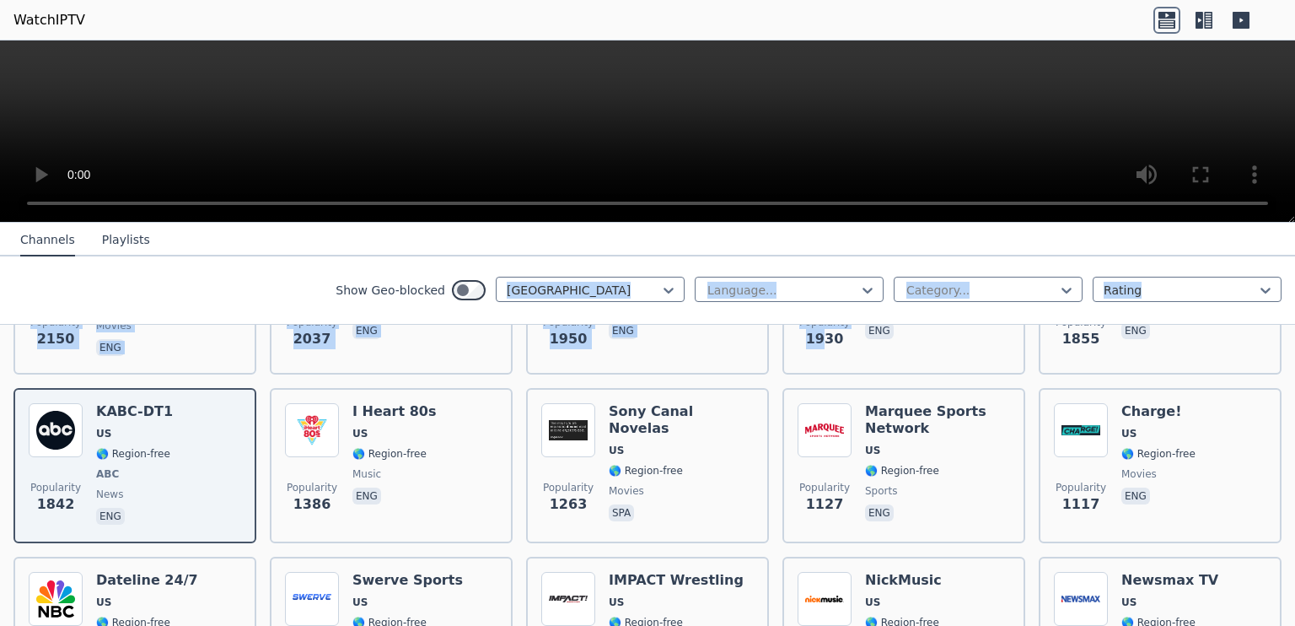
scroll to position [0, 0]
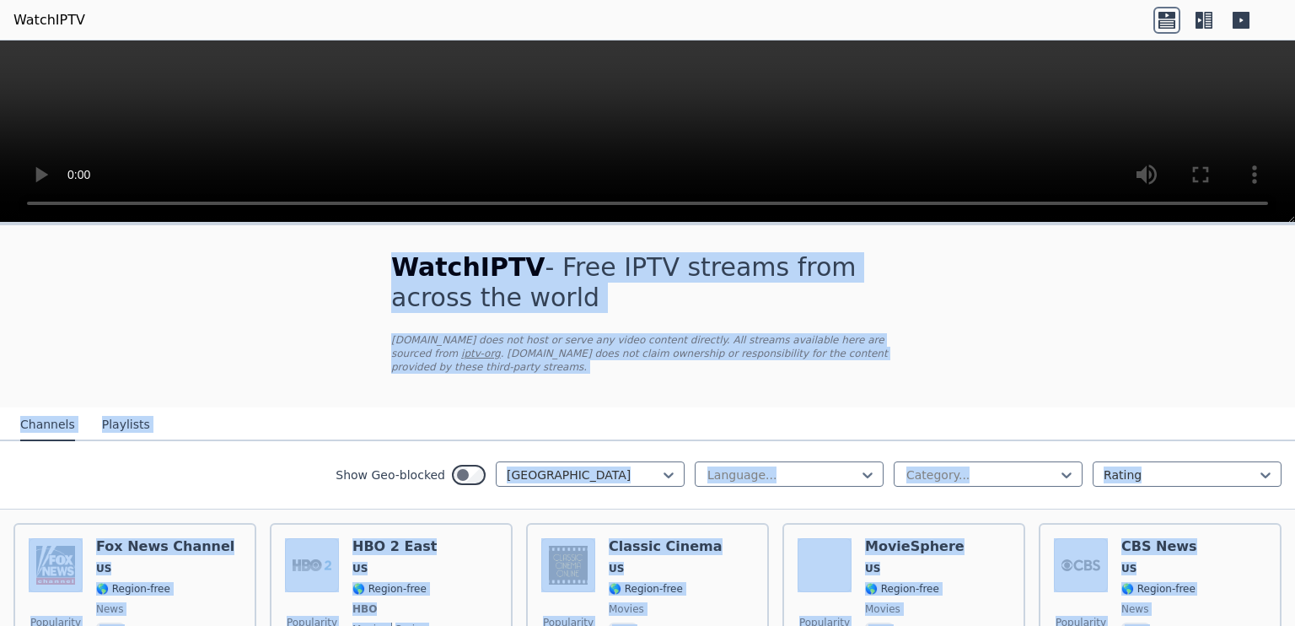
drag, startPoint x: 814, startPoint y: 331, endPoint x: 910, endPoint y: 11, distance: 334.5
click at [910, 11] on body "WatchIPTV WatchIPTV - Free IPTV streams from across the world WatchIPTV.xyz doe…" at bounding box center [647, 313] width 1295 height 626
